Goal: Task Accomplishment & Management: Manage account settings

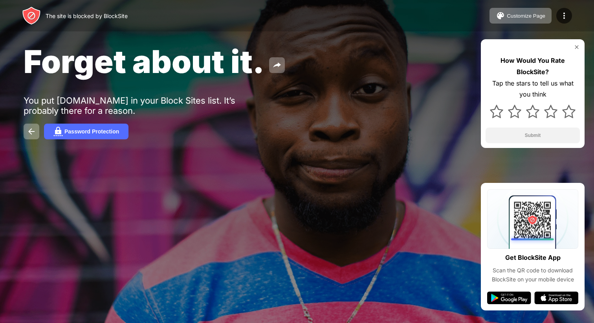
drag, startPoint x: 126, startPoint y: 14, endPoint x: 102, endPoint y: 14, distance: 23.6
click at [102, 14] on div "The site is blocked by BlockSite" at bounding box center [87, 16] width 82 height 7
drag, startPoint x: 105, startPoint y: 16, endPoint x: 150, endPoint y: 16, distance: 44.8
click at [150, 16] on div "The site is blocked by BlockSite Customize Page Edit Block List Redirect Custom…" at bounding box center [297, 15] width 594 height 31
